Goal: Information Seeking & Learning: Learn about a topic

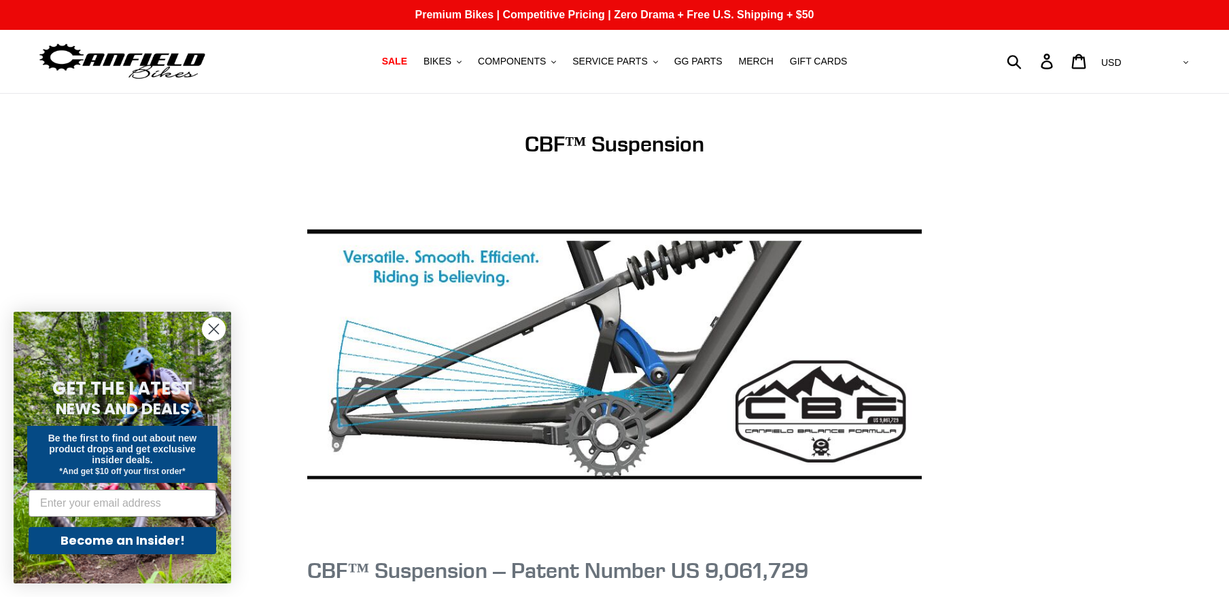
scroll to position [340, 0]
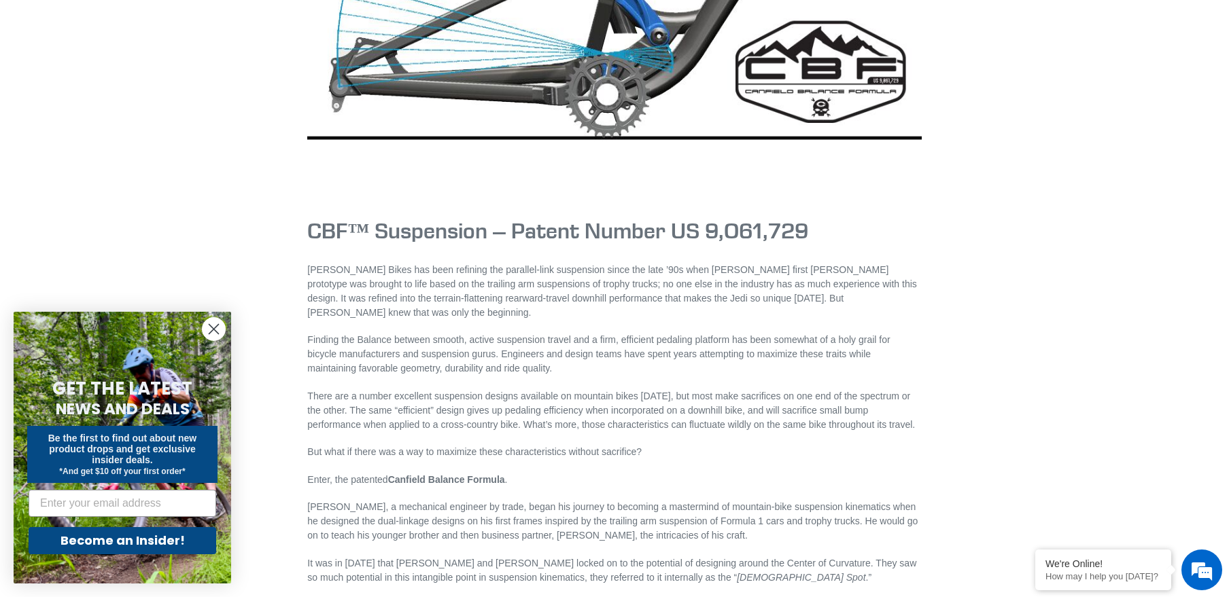
click at [368, 282] on p "[PERSON_NAME] Bikes has been refining the parallel-link suspension since the la…" at bounding box center [614, 291] width 614 height 57
click at [388, 283] on p "[PERSON_NAME] Bikes has been refining the parallel-link suspension since the la…" at bounding box center [614, 291] width 614 height 57
click at [558, 281] on p "[PERSON_NAME] Bikes has been refining the parallel-link suspension since the la…" at bounding box center [614, 291] width 614 height 57
click at [495, 474] on strong "Canfield Balance Formula" at bounding box center [446, 479] width 117 height 11
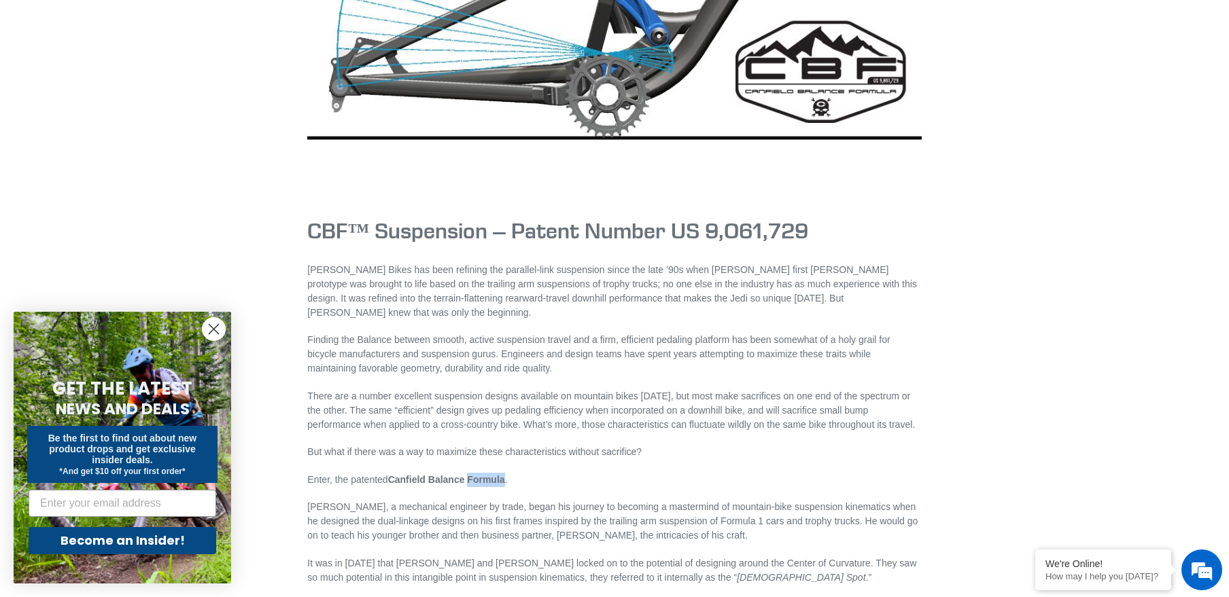
click at [495, 474] on strong "Canfield Balance Formula" at bounding box center [446, 479] width 117 height 11
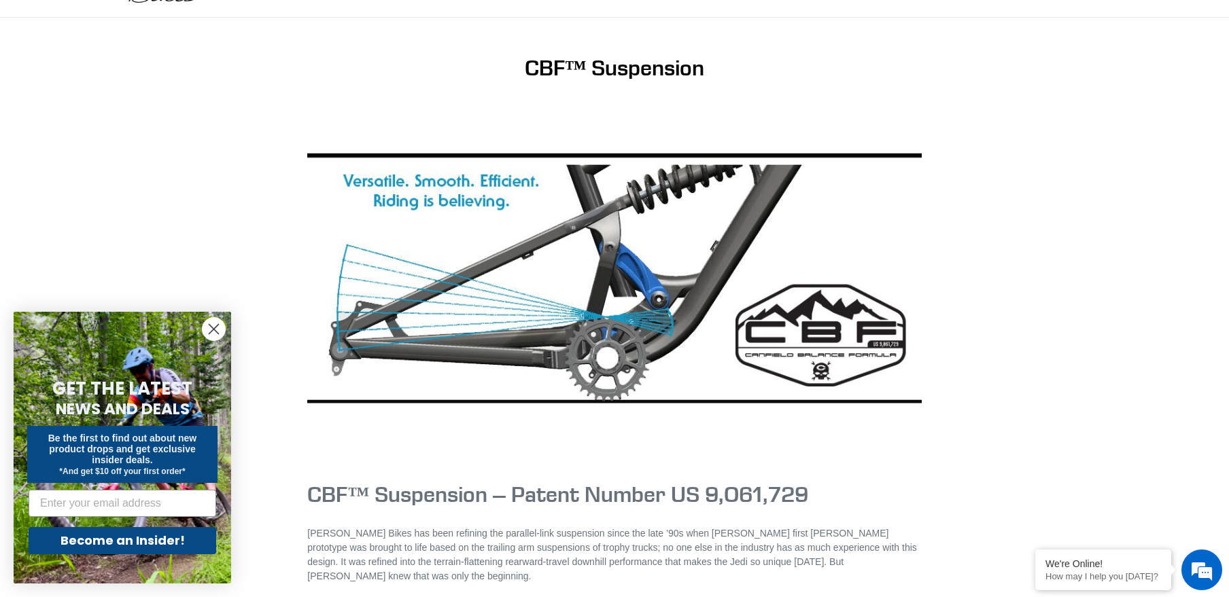
scroll to position [68, 0]
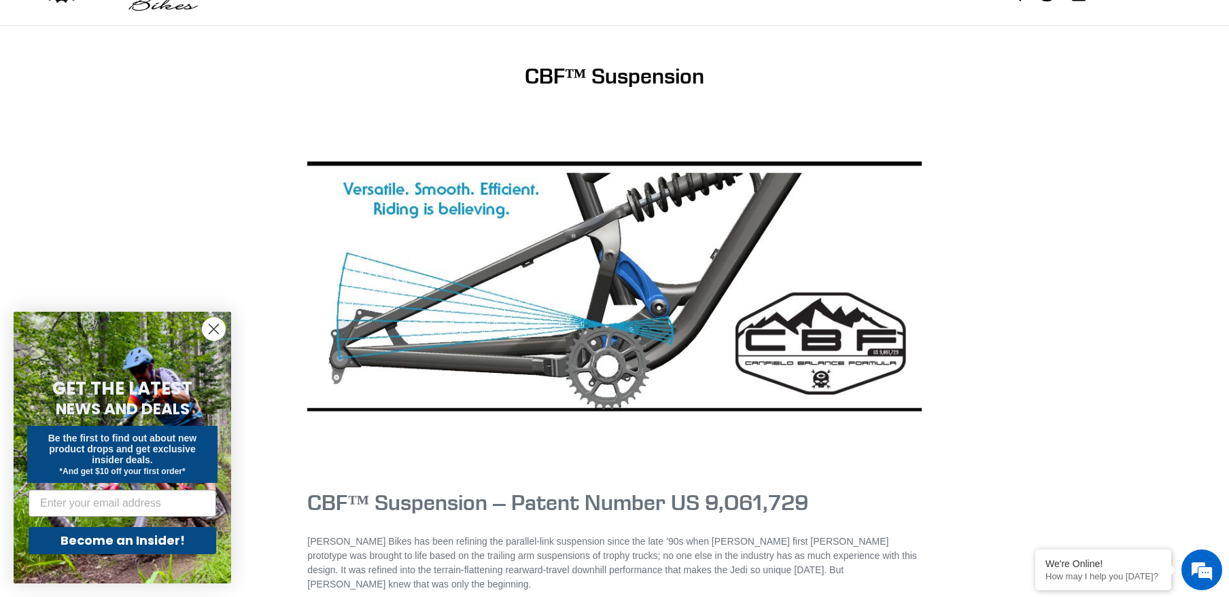
click at [729, 506] on h1 "CBF™ Suspension – Patent Number US 9,O61,729" at bounding box center [614, 503] width 614 height 26
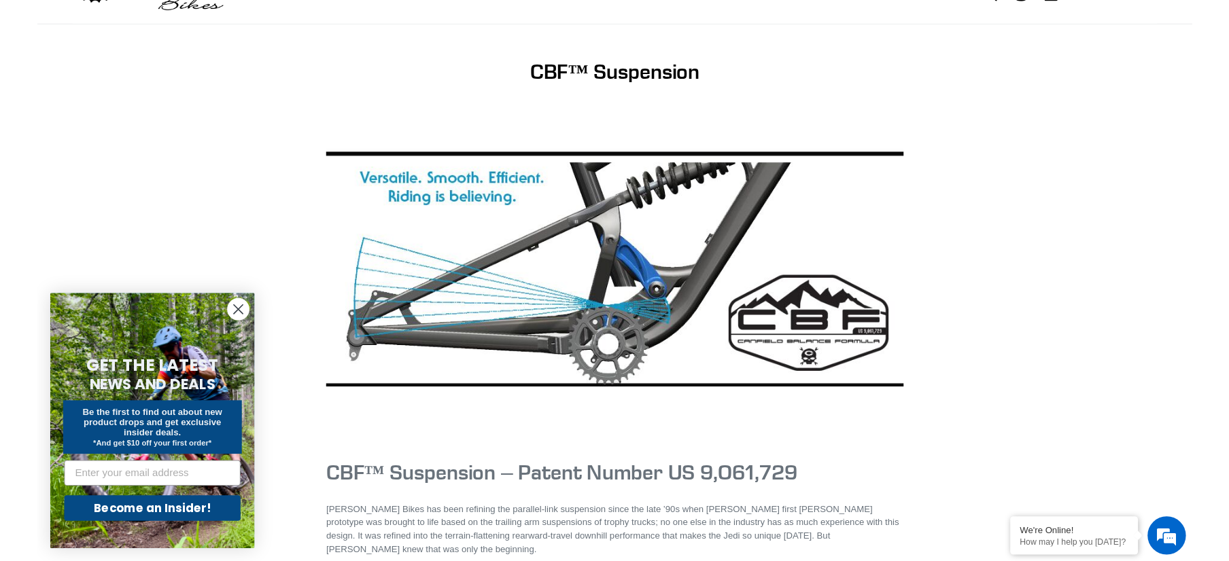
scroll to position [0, 0]
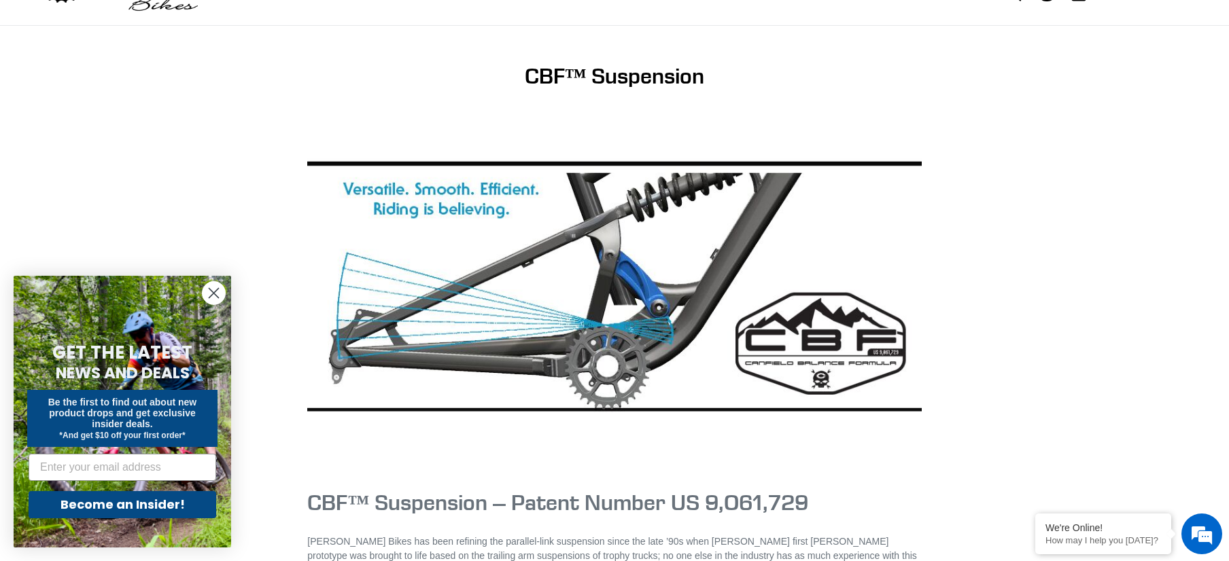
drag, startPoint x: 1146, startPoint y: 195, endPoint x: 1231, endPoint y: 1, distance: 211.8
